Goal: Transaction & Acquisition: Purchase product/service

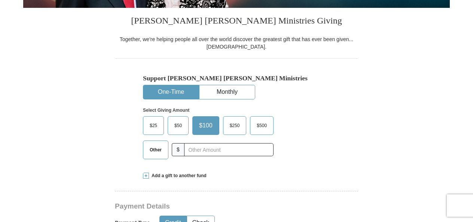
scroll to position [221, 0]
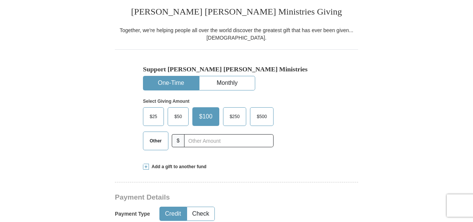
click at [176, 119] on span "$50" at bounding box center [177, 116] width 15 height 11
click at [0, 0] on input "$50" at bounding box center [0, 0] width 0 height 0
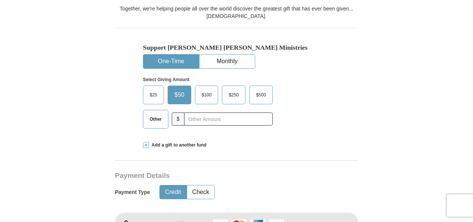
scroll to position [245, 0]
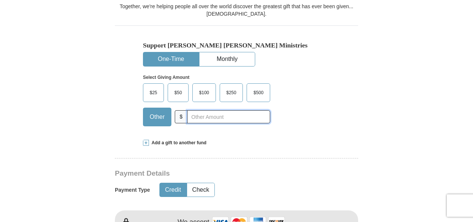
click at [196, 118] on input "text" at bounding box center [228, 116] width 83 height 13
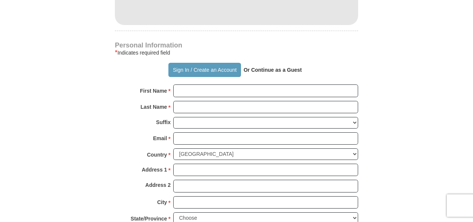
scroll to position [513, 0]
type input "50"
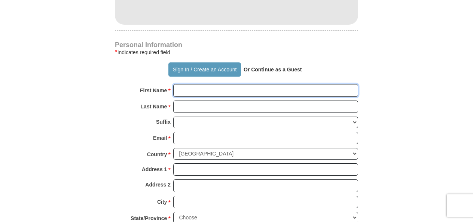
click at [217, 88] on input "First Name *" at bounding box center [265, 90] width 185 height 13
type input "Chinny"
type input "Nzekwe-Excel"
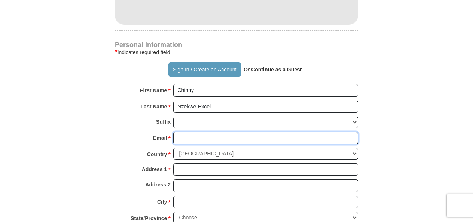
type input "[EMAIL_ADDRESS][DOMAIN_NAME]"
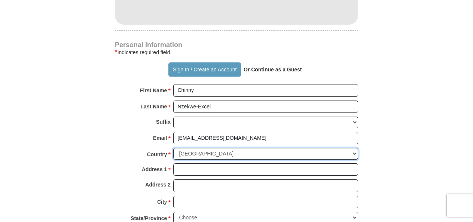
select select "GB"
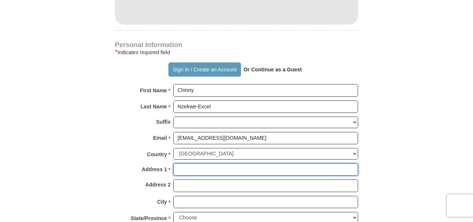
type input "[STREET_ADDRESS][PERSON_NAME]"
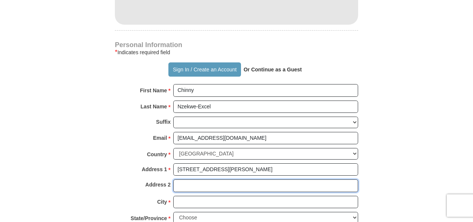
type input "Cannock"
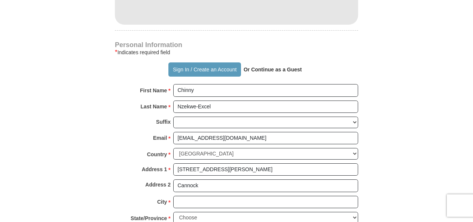
type input "WS12 2EH"
type input "07725746188"
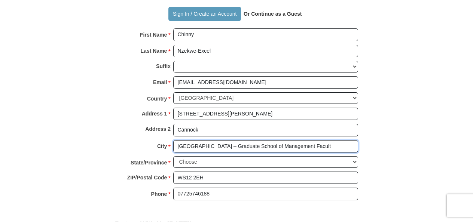
scroll to position [0, 1]
drag, startPoint x: 179, startPoint y: 141, endPoint x: 358, endPoint y: 139, distance: 179.1
type input "B"
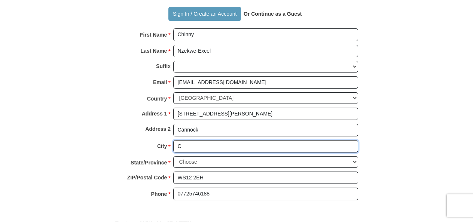
type input "Cannock"
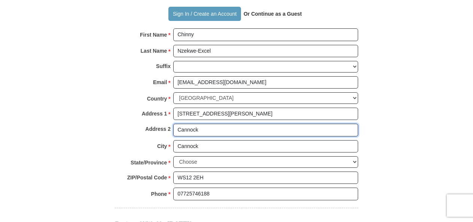
drag, startPoint x: 218, startPoint y: 129, endPoint x: 160, endPoint y: 127, distance: 57.2
click at [160, 127] on div "Address 2 [GEOGRAPHIC_DATA]" at bounding box center [236, 132] width 243 height 16
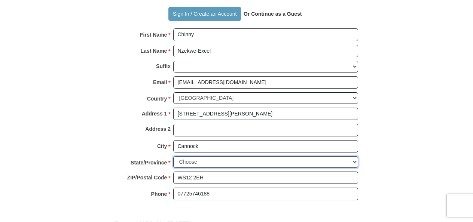
click at [213, 156] on select "Choose Antrim [GEOGRAPHIC_DATA] [GEOGRAPHIC_DATA] [GEOGRAPHIC_DATA] [GEOGRAPHIC…" at bounding box center [265, 162] width 185 height 12
select select "STAFFS"
click at [173, 156] on select "Choose Antrim [GEOGRAPHIC_DATA] [GEOGRAPHIC_DATA] [GEOGRAPHIC_DATA] [GEOGRAPHIC…" at bounding box center [265, 162] width 185 height 12
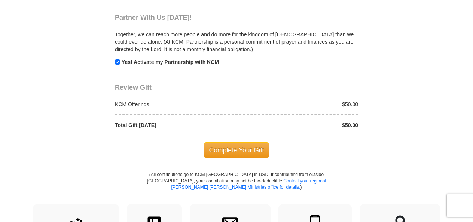
scroll to position [793, 0]
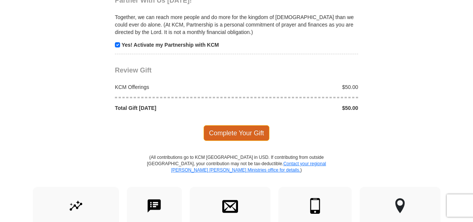
click at [233, 129] on span "Complete Your Gift" at bounding box center [236, 133] width 66 height 16
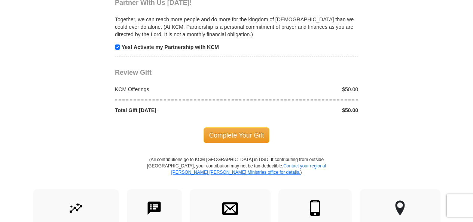
scroll to position [859, 0]
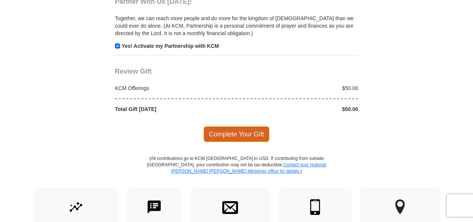
click at [224, 128] on span "Complete Your Gift" at bounding box center [236, 134] width 66 height 16
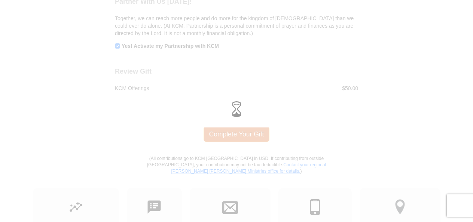
scroll to position [792, 0]
